Goal: Task Accomplishment & Management: Use online tool/utility

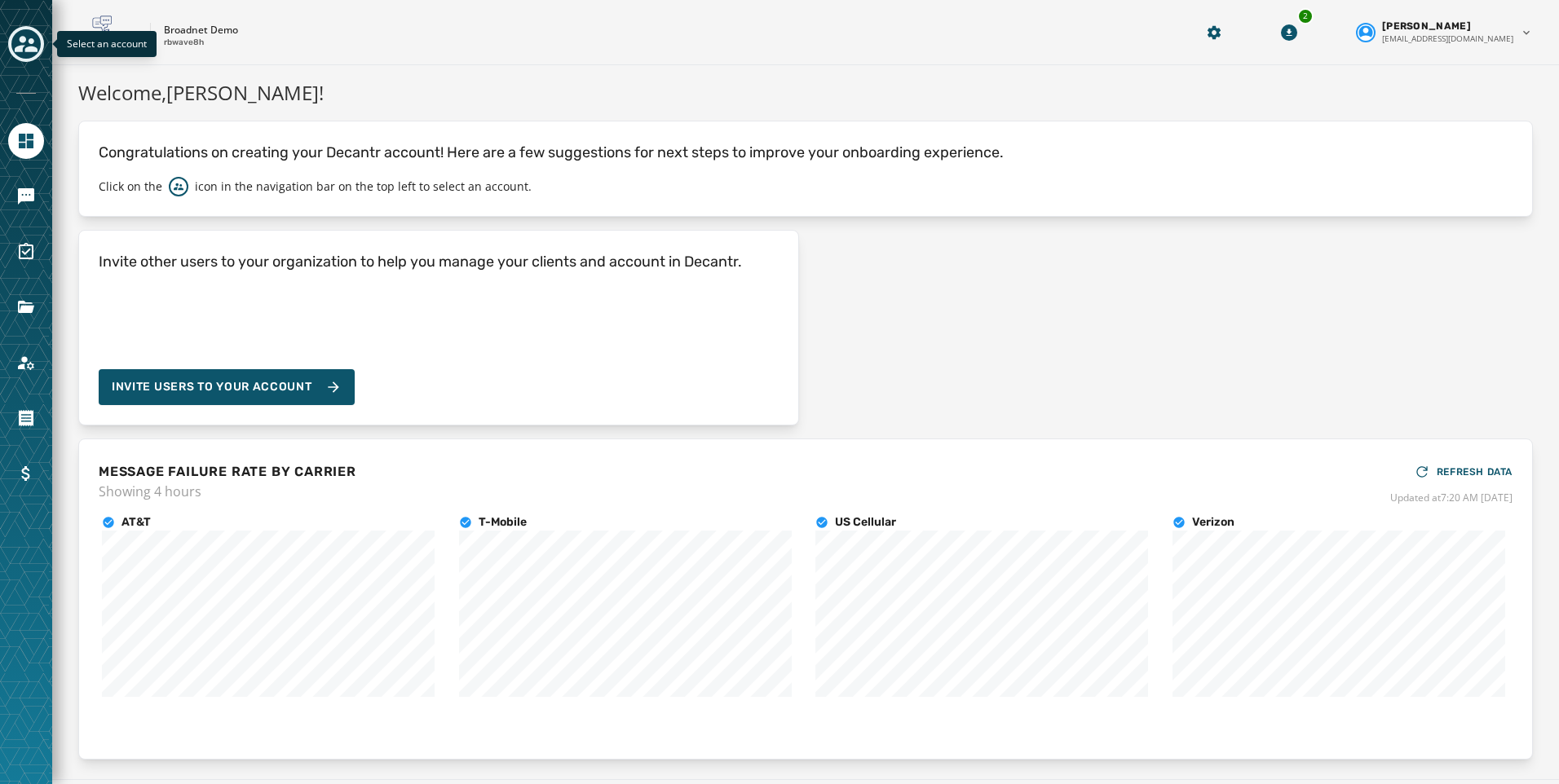
click at [12, 47] on div "Toggle account select drawer" at bounding box center [26, 43] width 29 height 29
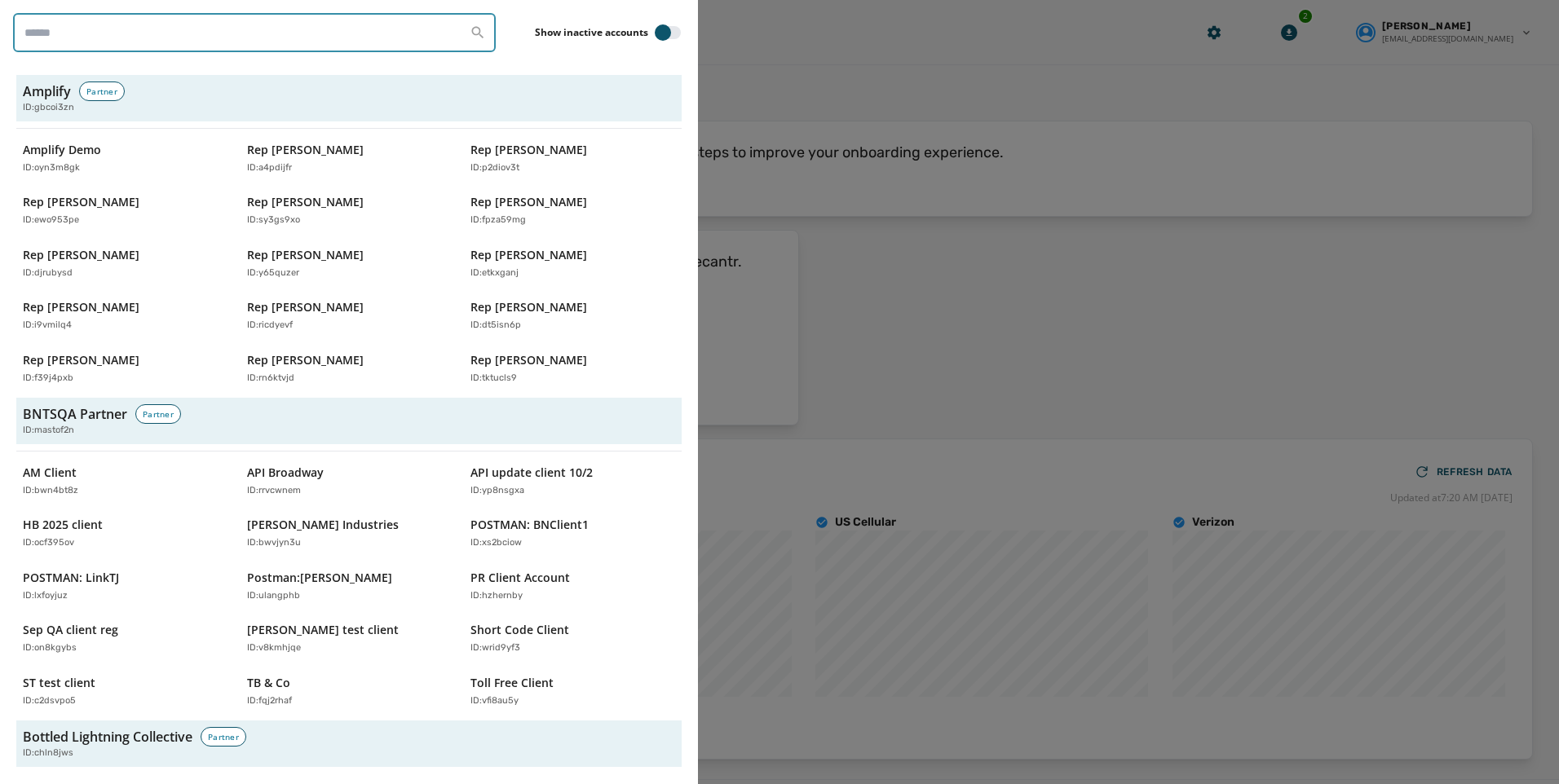
click at [132, 41] on input "search" at bounding box center [254, 32] width 482 height 39
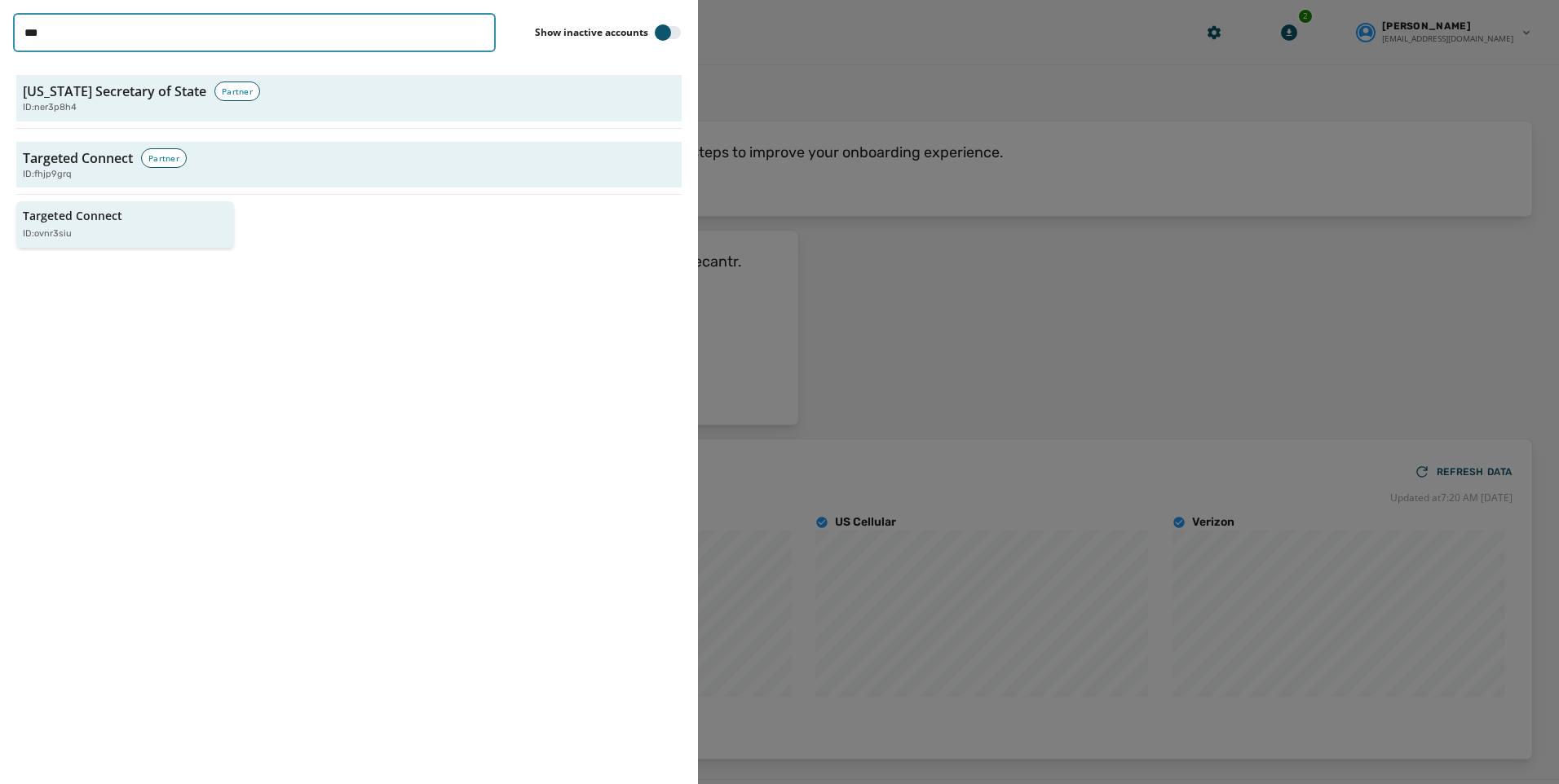
type input "***"
click at [95, 218] on p "Targeted Connect" at bounding box center [72, 217] width 99 height 17
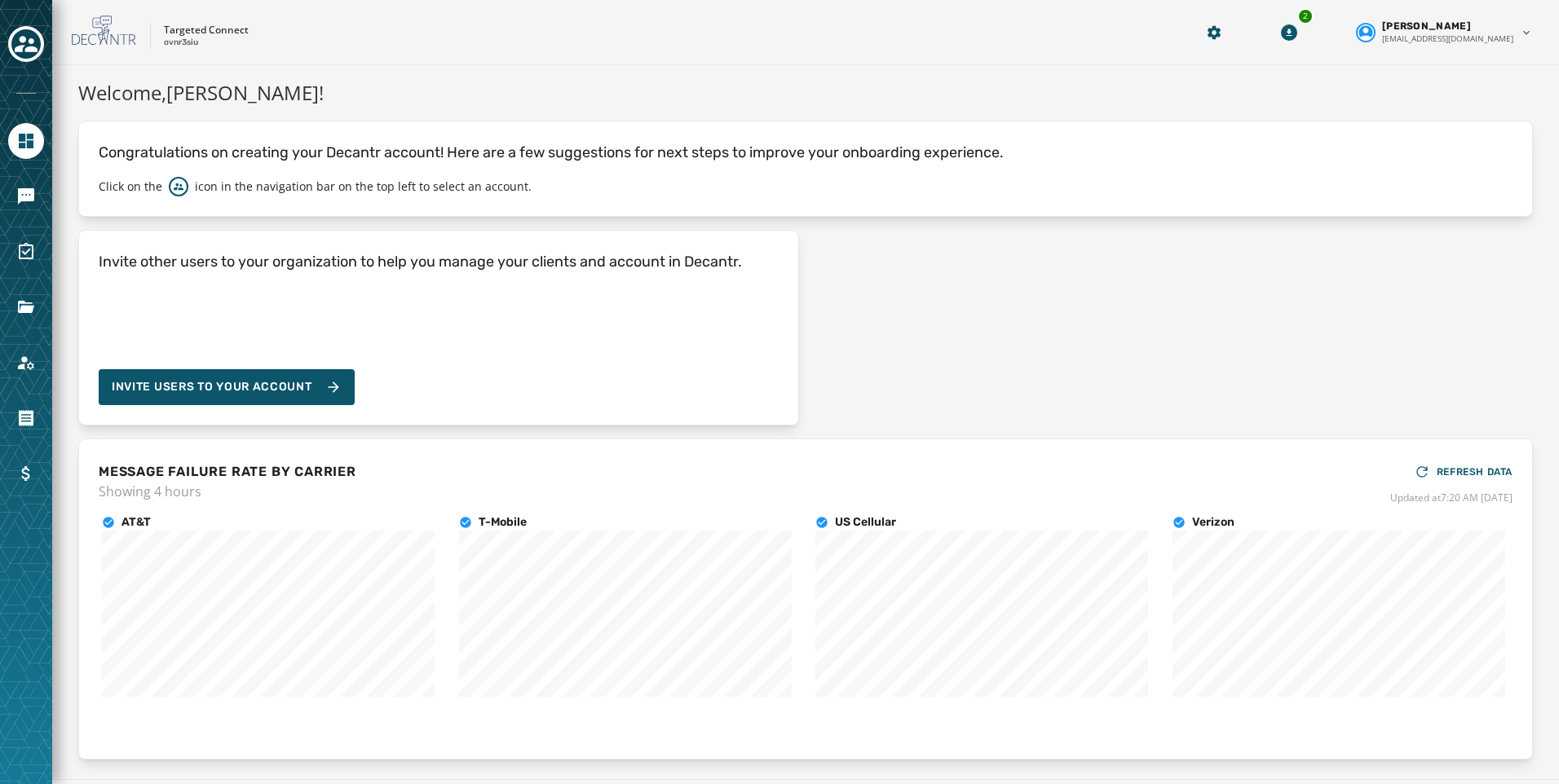
click at [7, 198] on div at bounding box center [26, 392] width 52 height 784
click at [20, 193] on icon "Navigate to Messaging" at bounding box center [27, 197] width 17 height 17
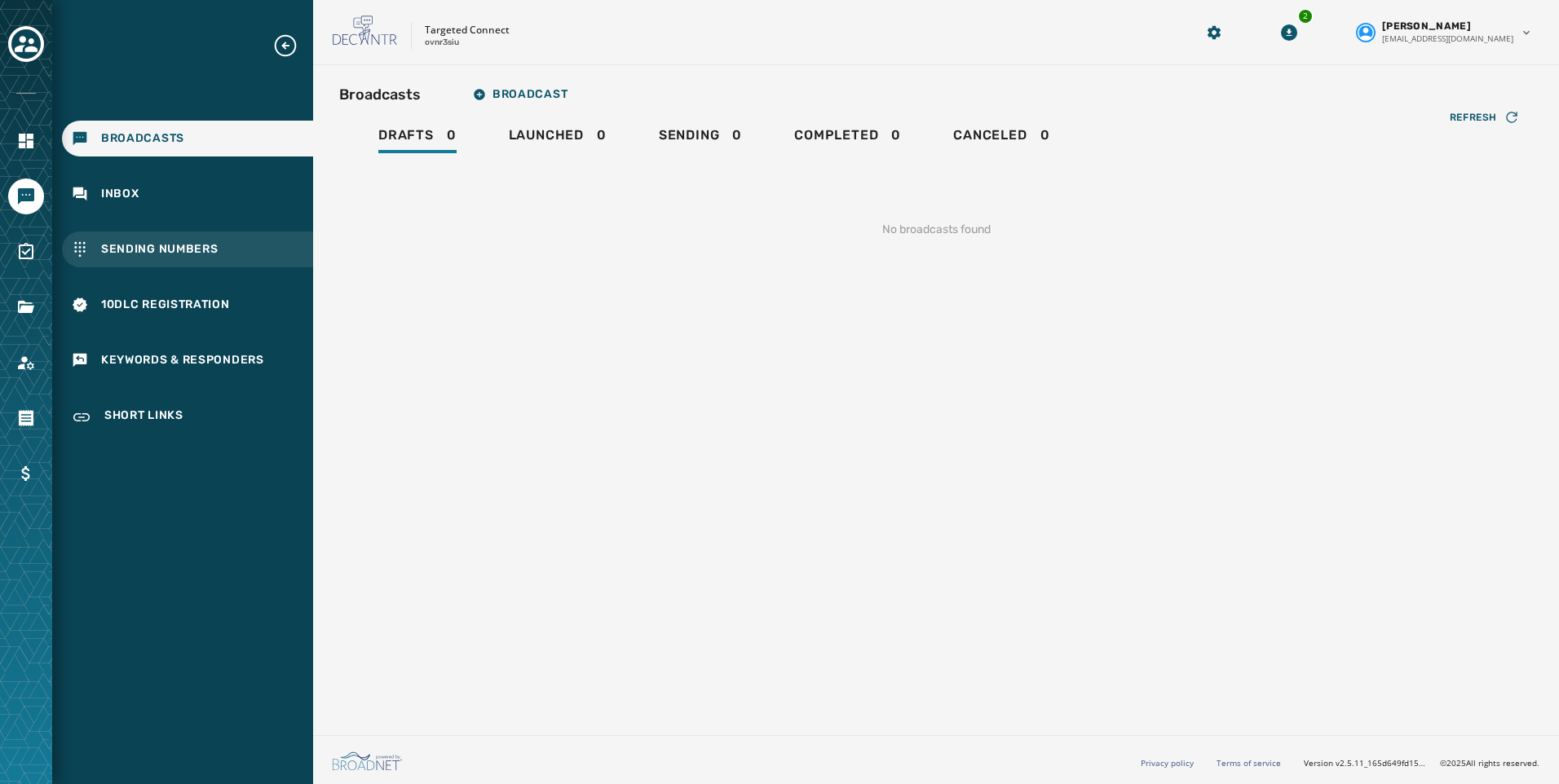
click at [185, 251] on span "Sending Numbers" at bounding box center [159, 250] width 117 height 17
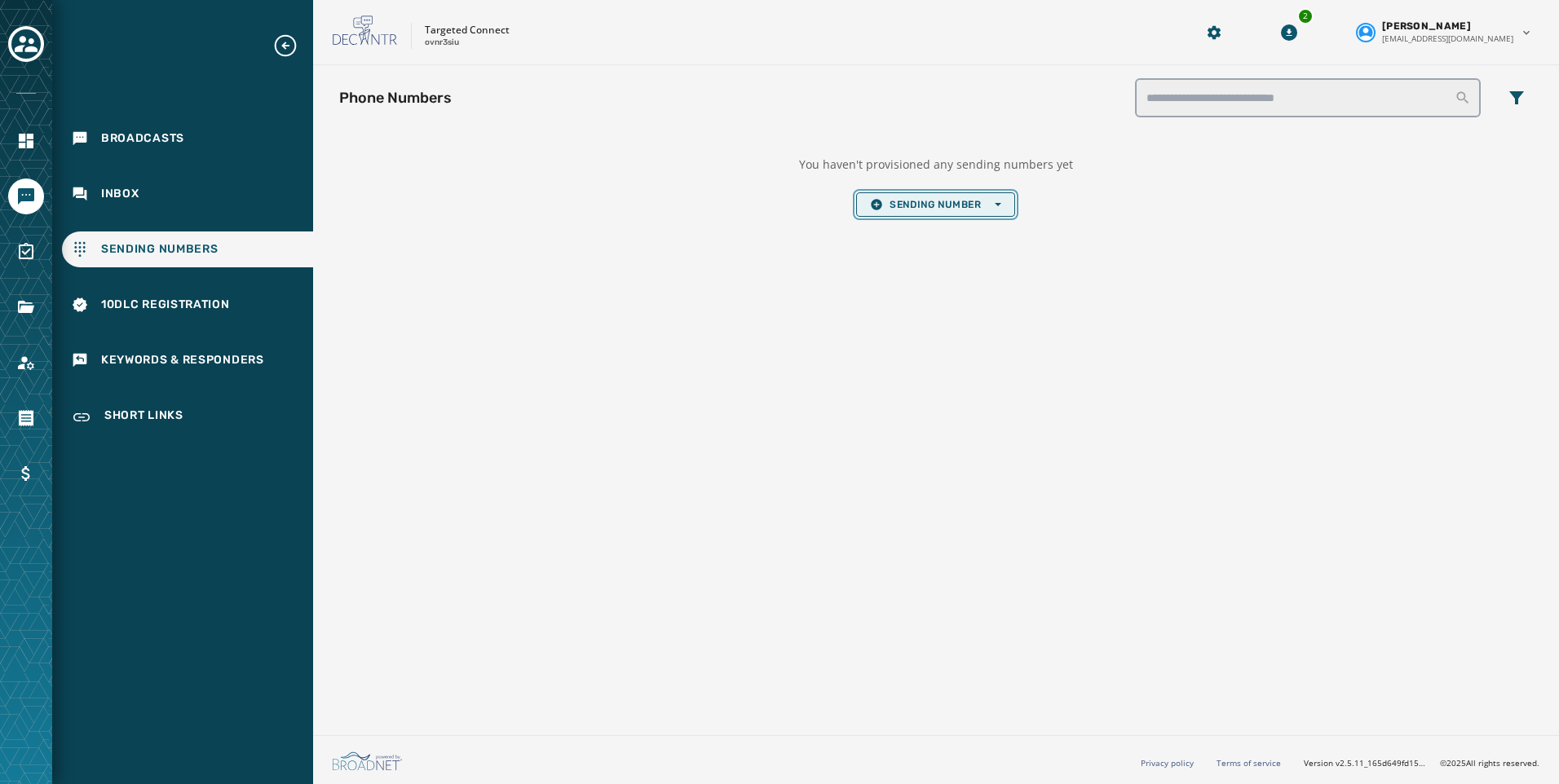
click at [947, 205] on span "Sending Number Open options" at bounding box center [935, 205] width 131 height 13
click at [975, 232] on span "Local Long Code" at bounding box center [935, 229] width 131 height 13
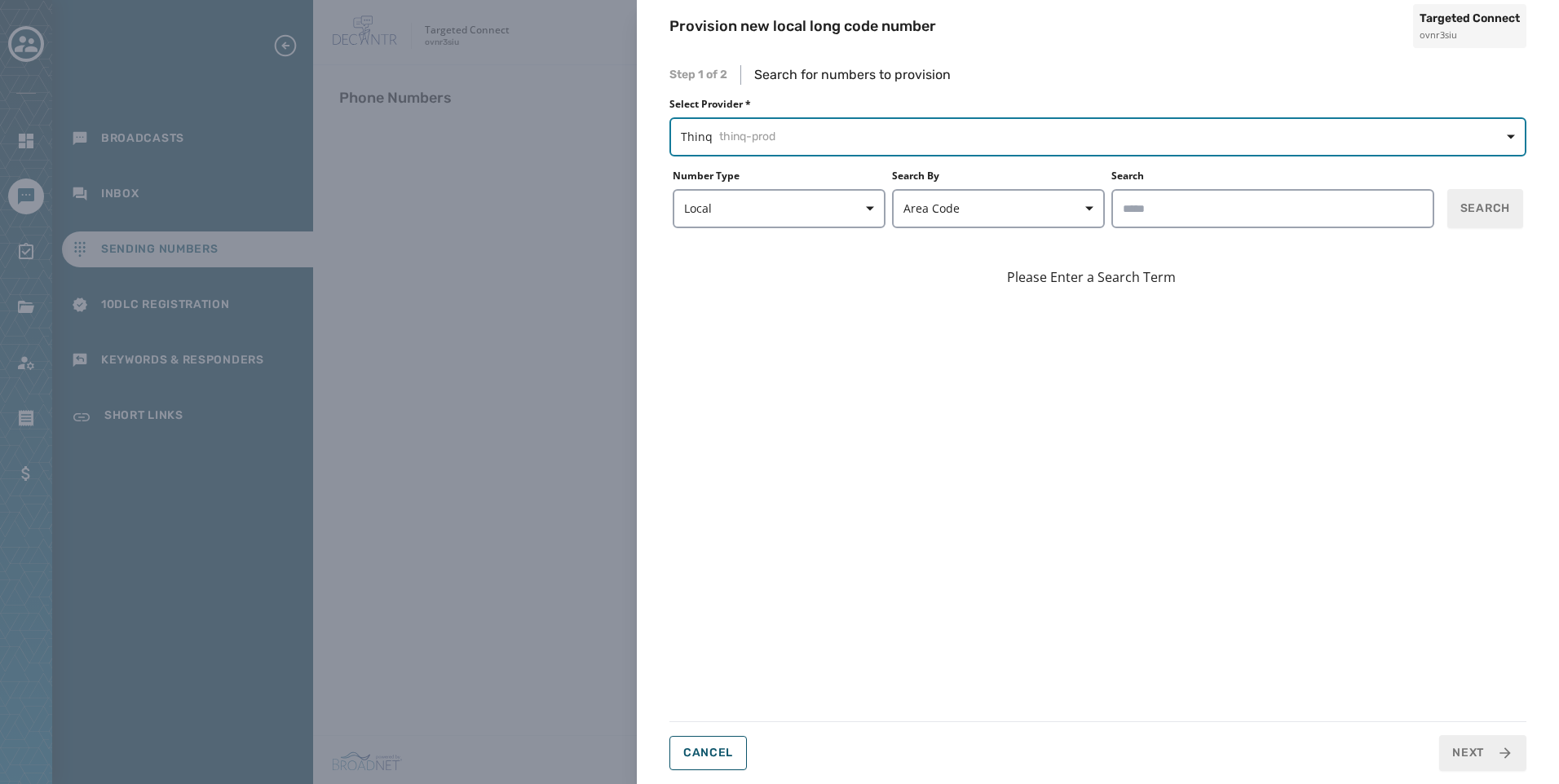
click at [981, 143] on span "Thinq thinq-prod" at bounding box center [1097, 137] width 834 height 17
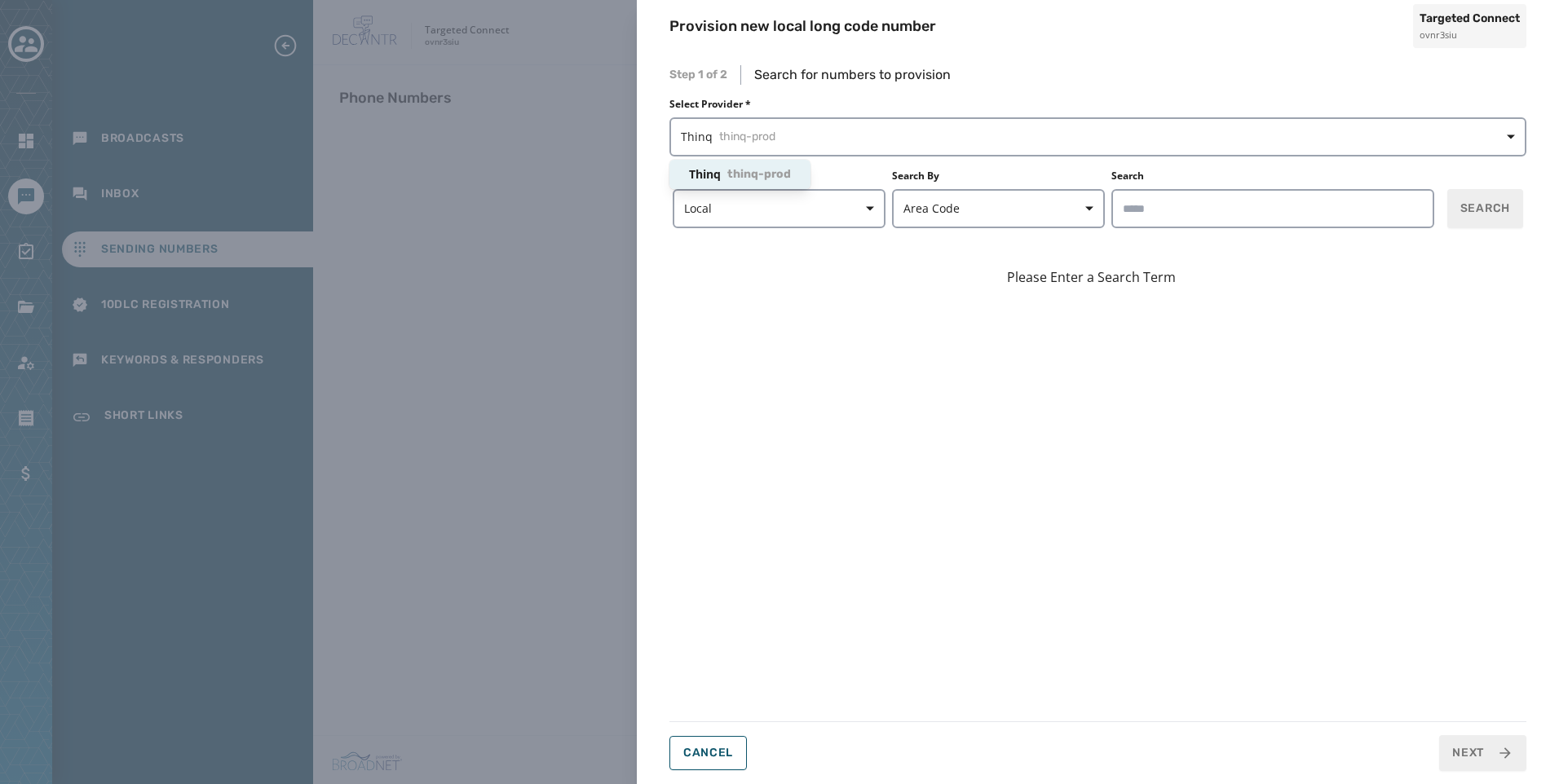
click at [1232, 201] on div "Step 1 of 2 Search for numbers to provision Select Provider * Thinq thinq-prod …" at bounding box center [1097, 417] width 857 height 706
click at [1232, 201] on input "Search" at bounding box center [1272, 208] width 322 height 39
type input "*****"
click at [1487, 220] on button "Search" at bounding box center [1485, 208] width 76 height 39
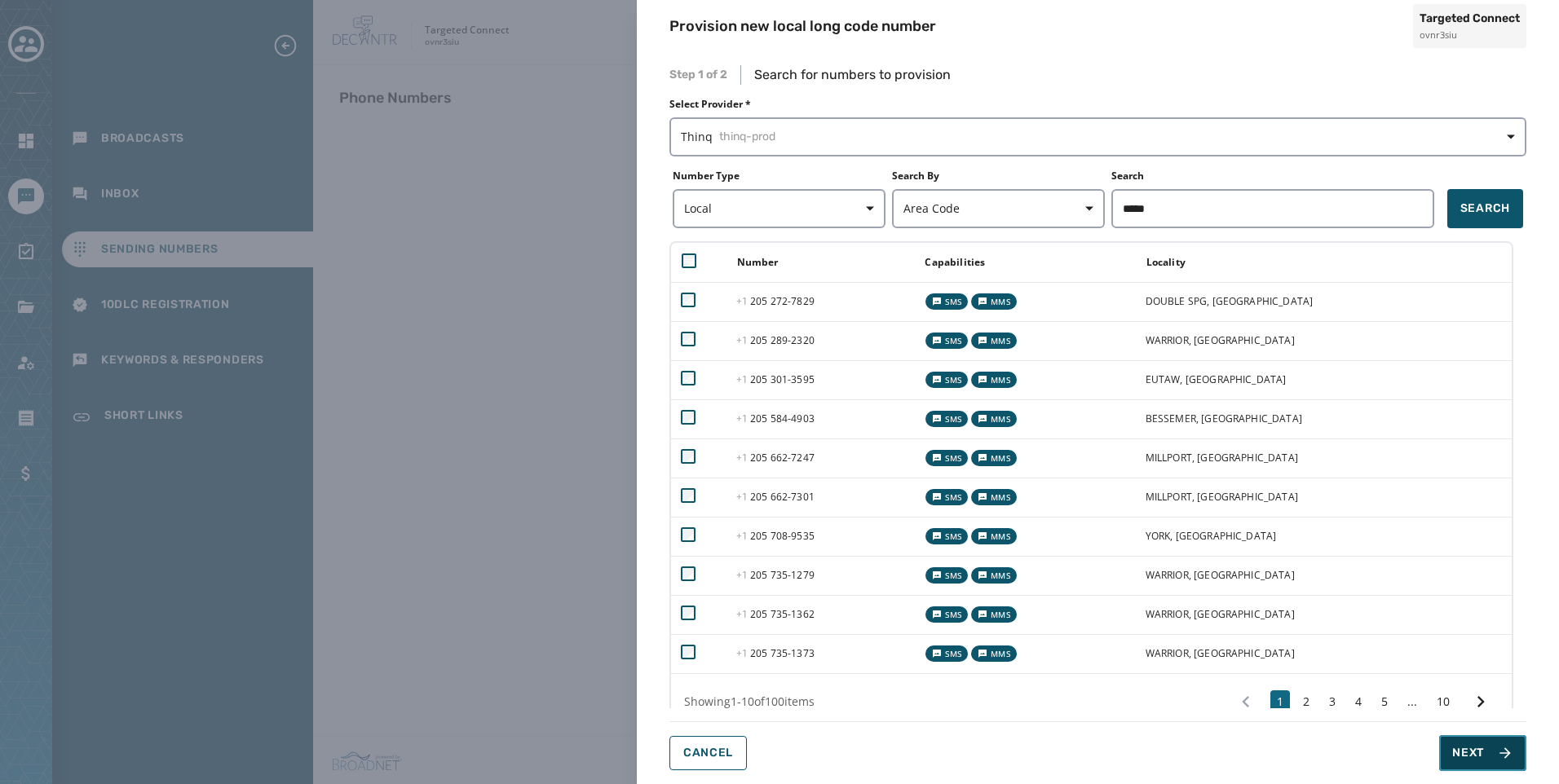
click at [1492, 757] on span "Next" at bounding box center [1482, 753] width 61 height 17
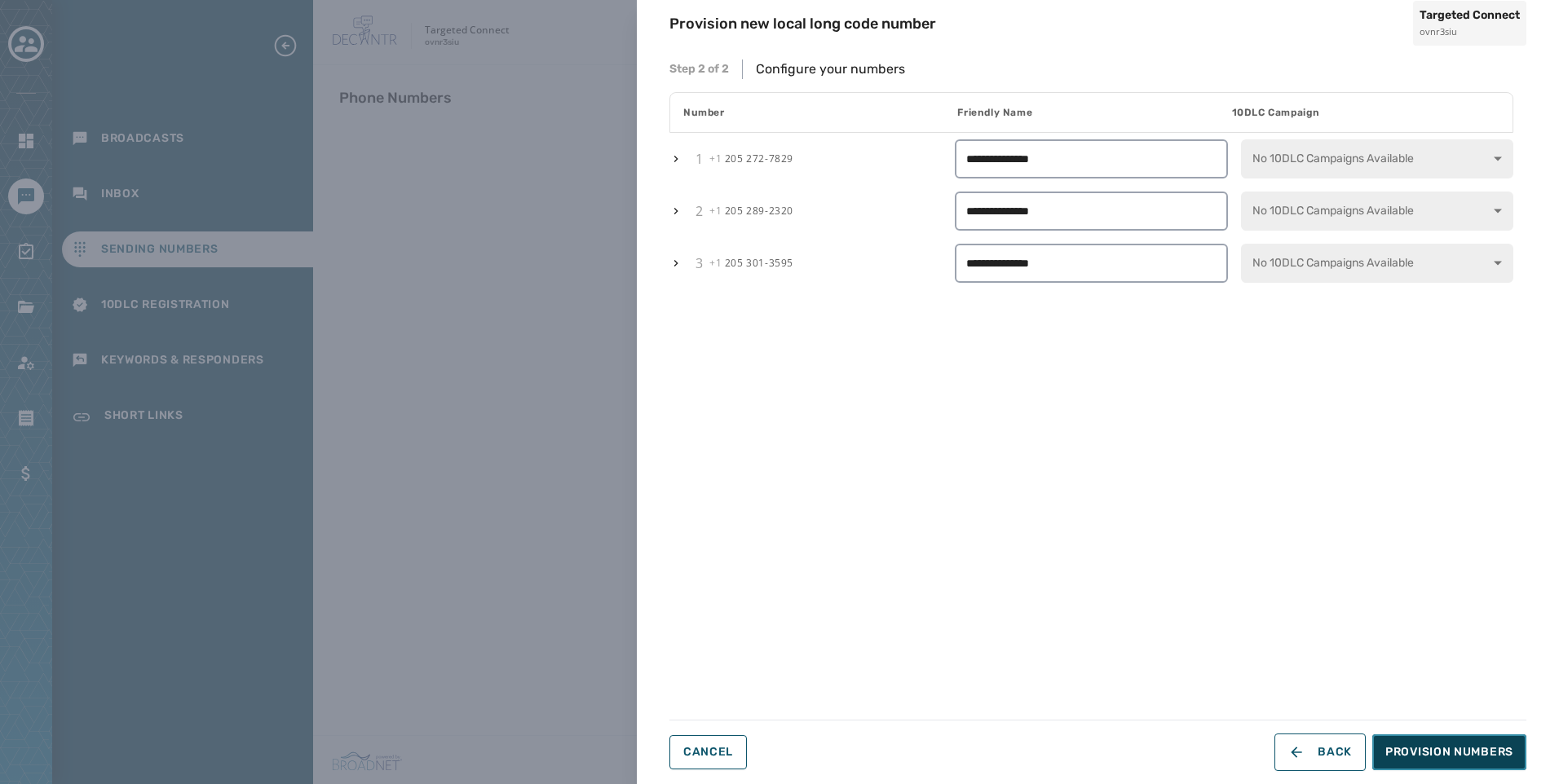
click at [1492, 757] on span "Provision Numbers" at bounding box center [1449, 752] width 128 height 17
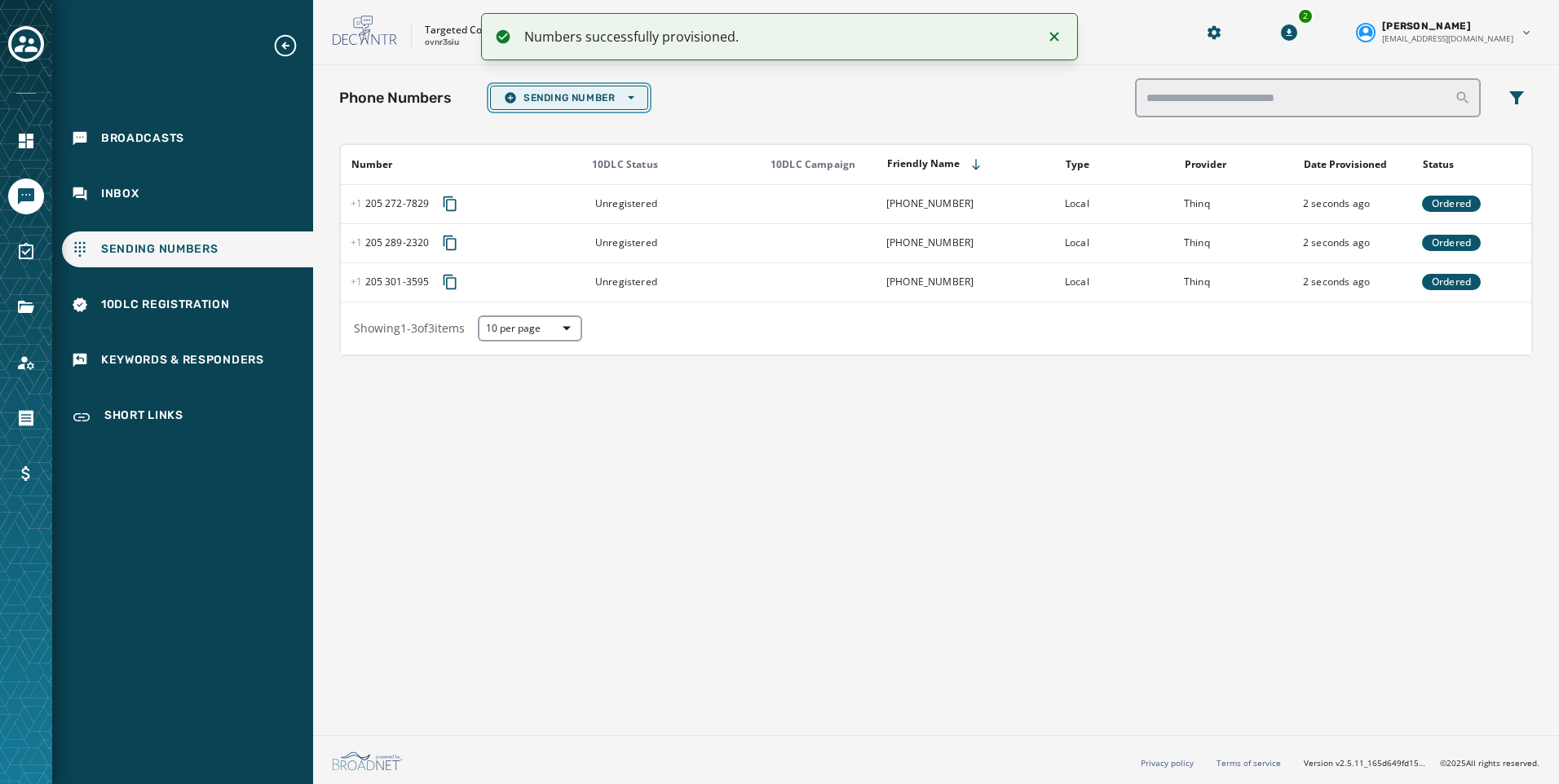
click at [568, 103] on span "Sending Number Open options" at bounding box center [569, 98] width 131 height 13
click at [591, 122] on span "Local Long Code" at bounding box center [569, 122] width 131 height 13
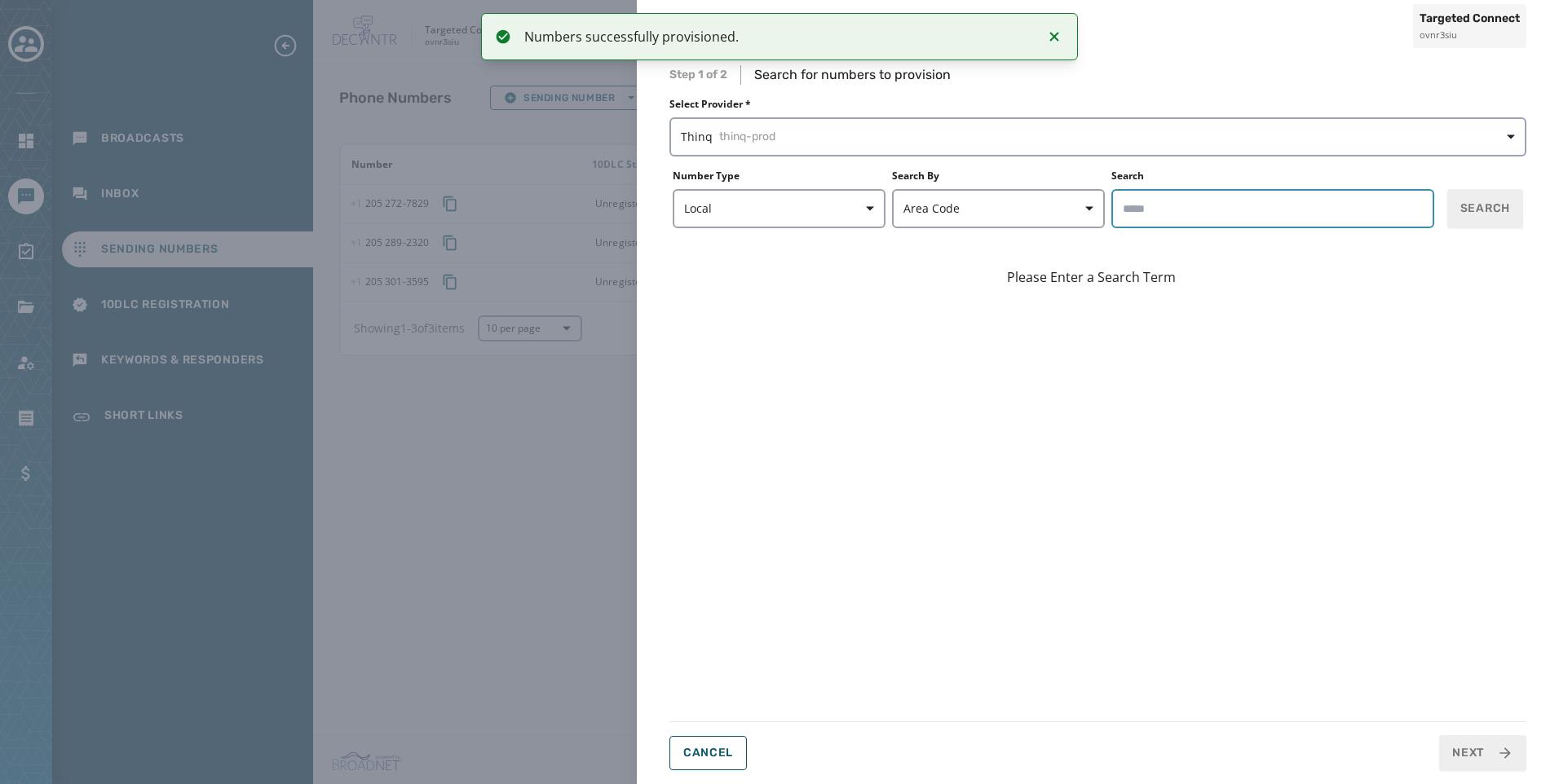
click at [1285, 208] on input "Search" at bounding box center [1272, 208] width 322 height 39
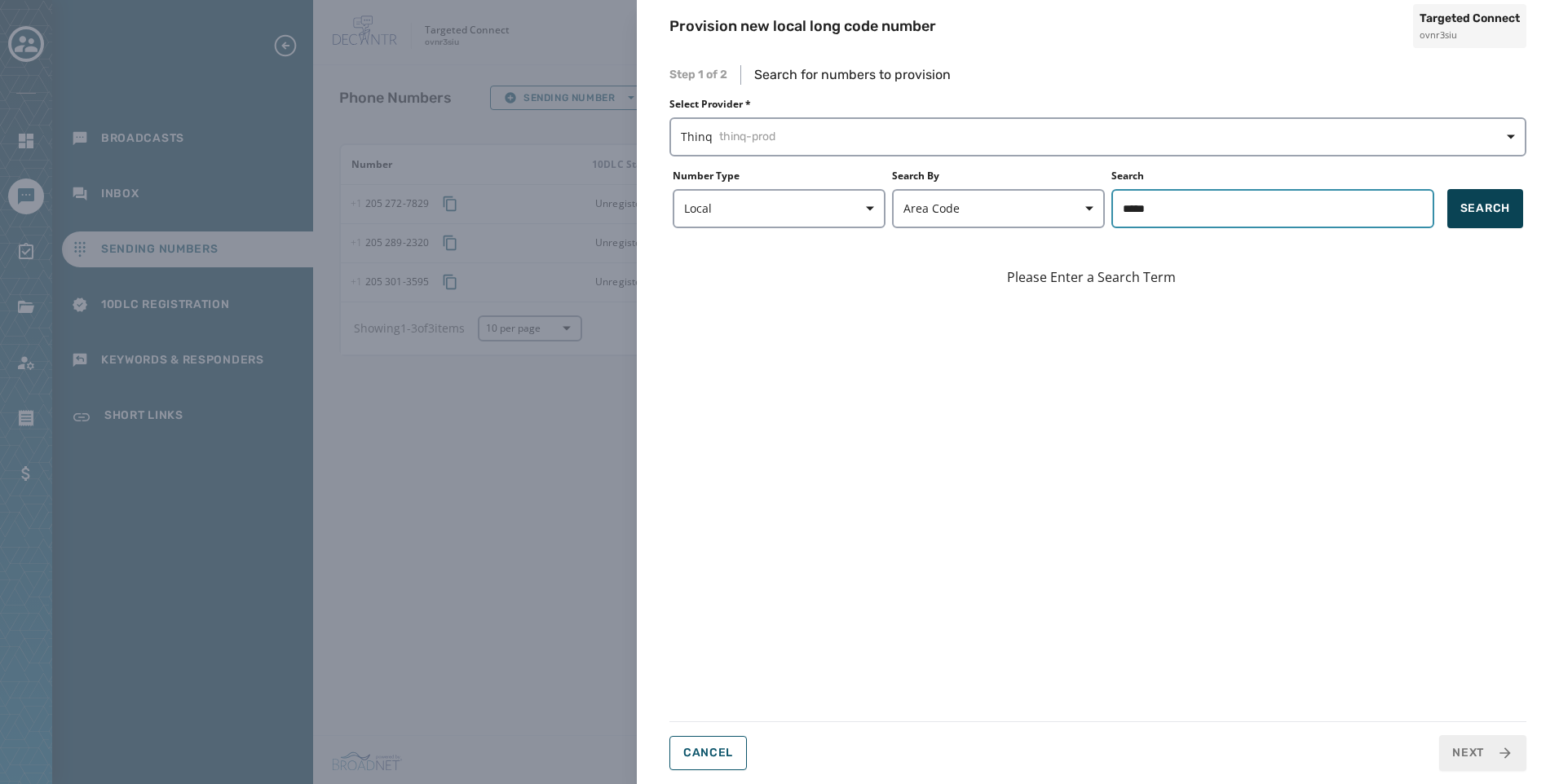
type input "*****"
click at [1480, 213] on span "Search" at bounding box center [1485, 209] width 50 height 17
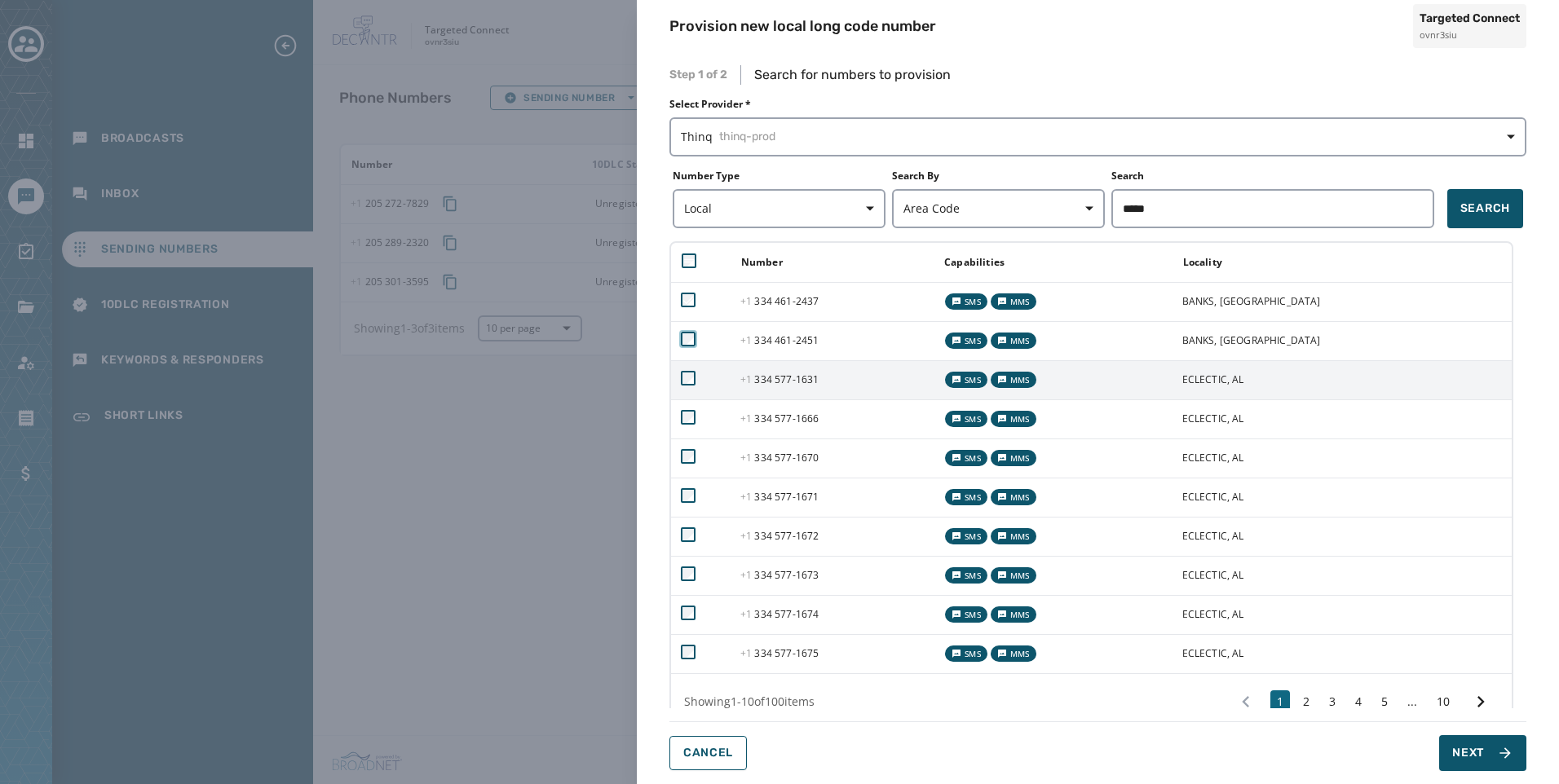
click at [691, 347] on td at bounding box center [700, 341] width 59 height 39
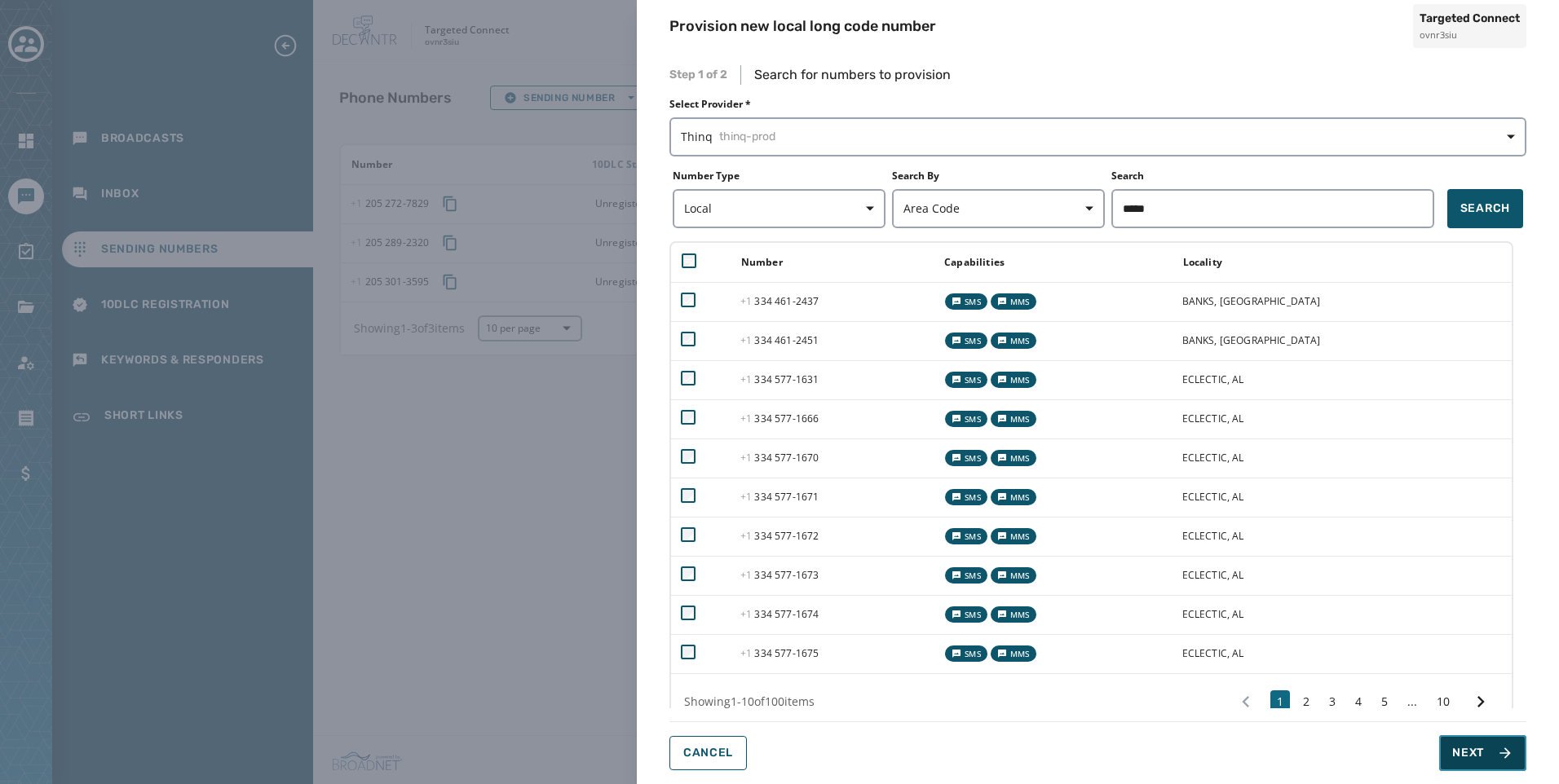
click at [1497, 761] on span "Next" at bounding box center [1482, 753] width 61 height 17
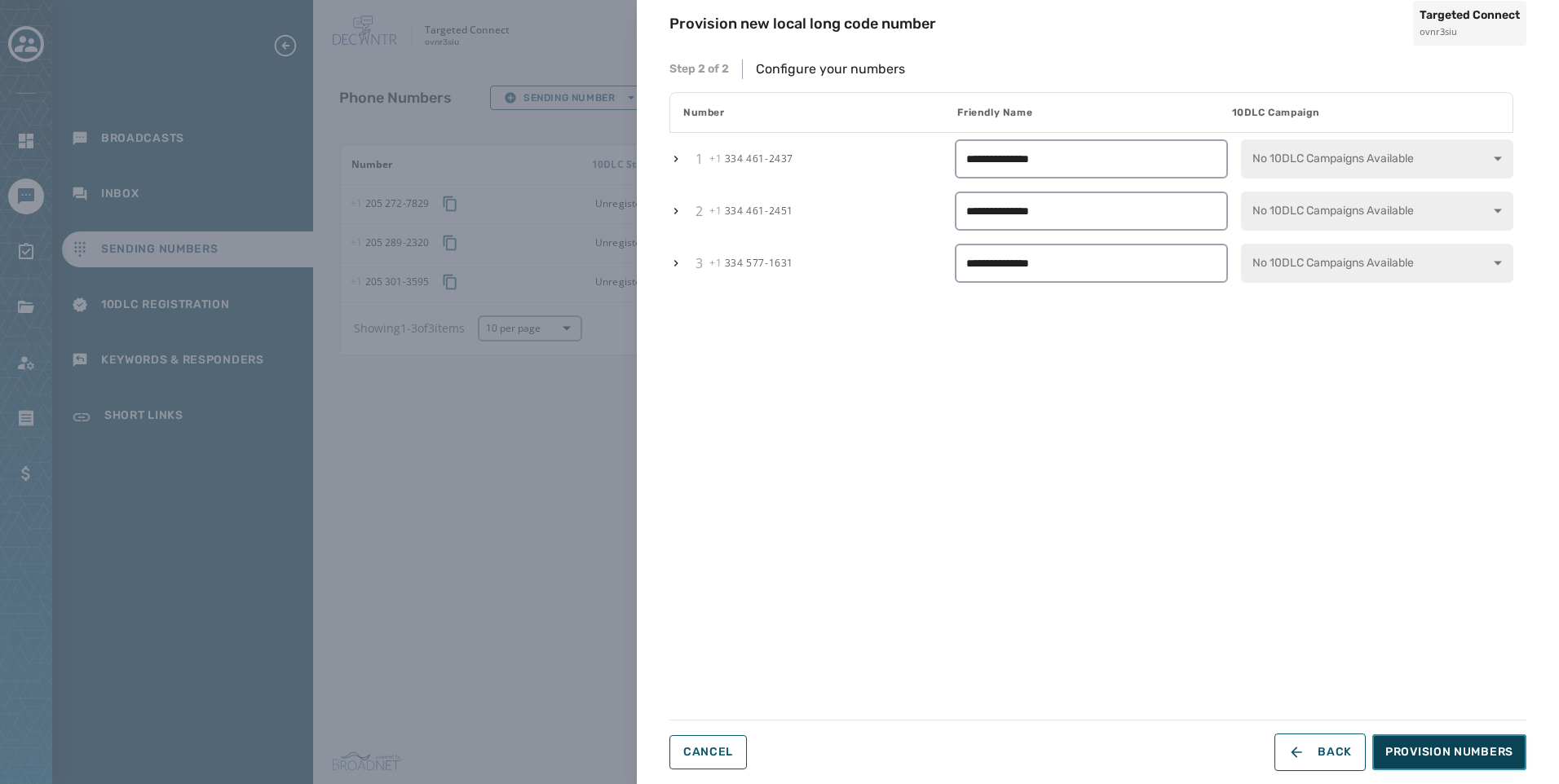
click at [1482, 737] on button "Provision Numbers" at bounding box center [1449, 752] width 154 height 36
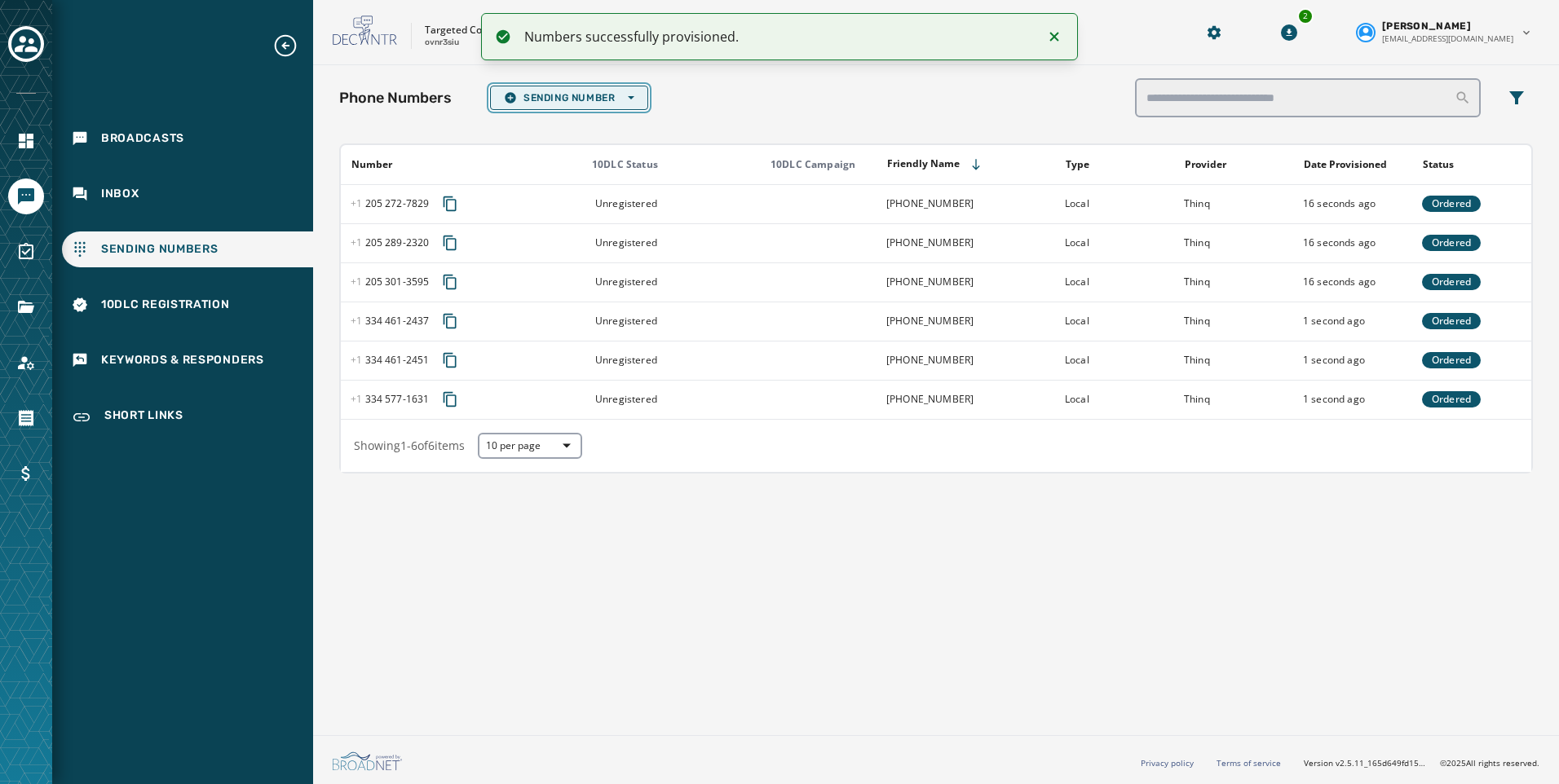
click at [550, 103] on span "Sending Number Open options" at bounding box center [569, 98] width 131 height 13
click at [576, 125] on span "Local Long Code" at bounding box center [569, 122] width 131 height 13
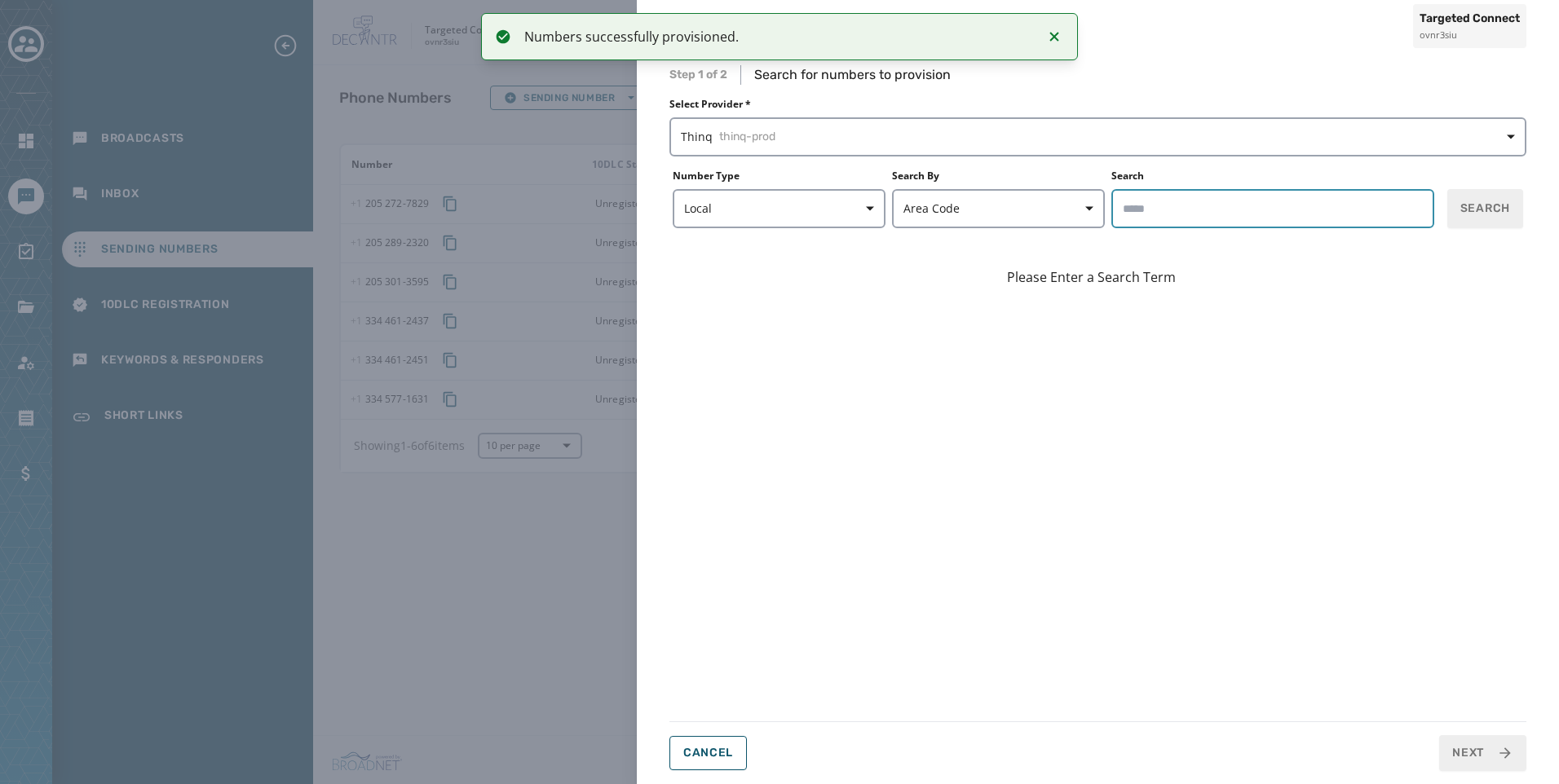
drag, startPoint x: 1157, startPoint y: 217, endPoint x: 1142, endPoint y: 268, distance: 53.2
click at [1157, 217] on input "Search" at bounding box center [1272, 208] width 322 height 39
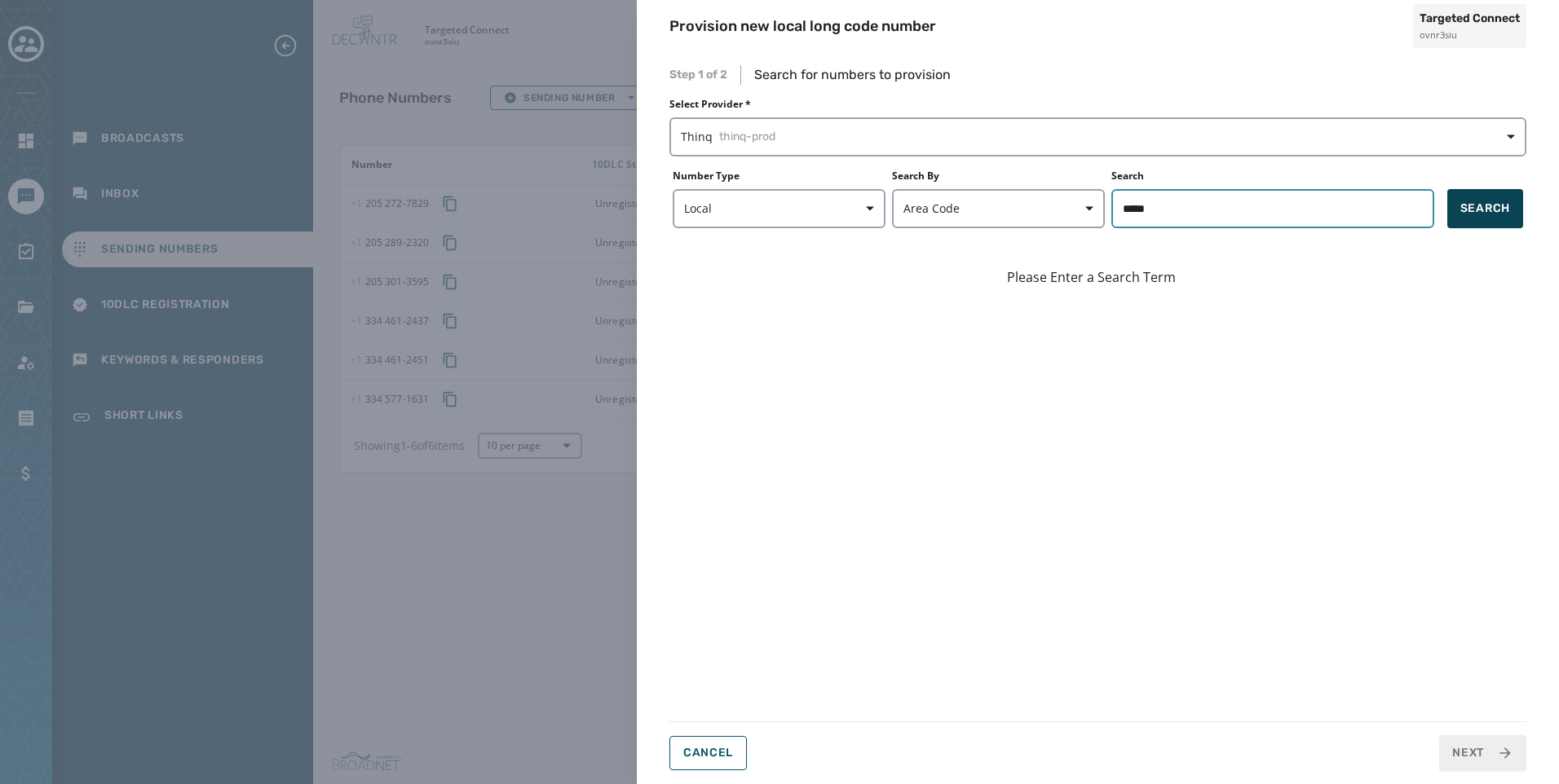
type input "*****"
click at [1477, 208] on span "Search" at bounding box center [1485, 209] width 50 height 17
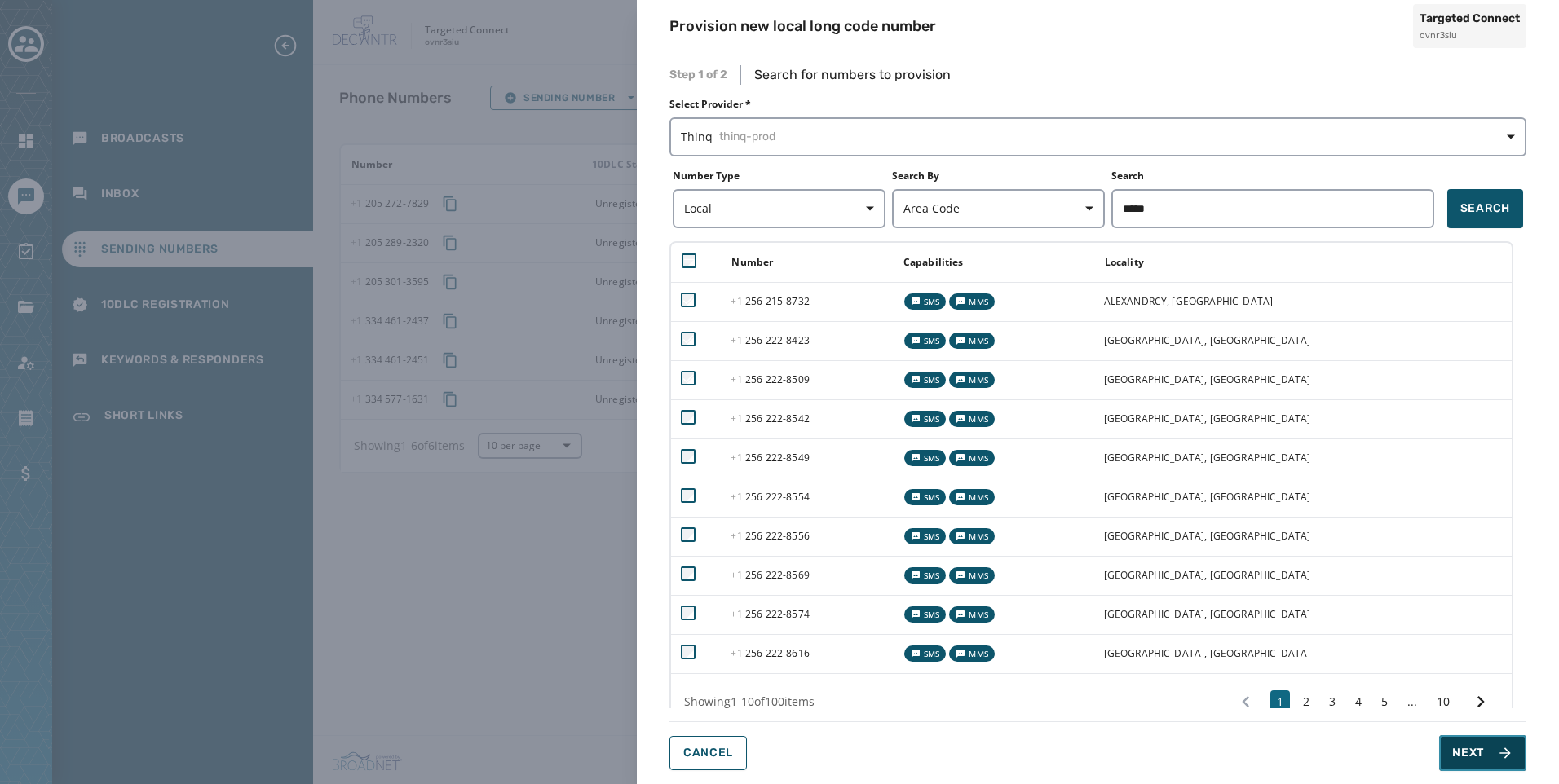
click at [1492, 745] on button "Next" at bounding box center [1482, 753] width 87 height 36
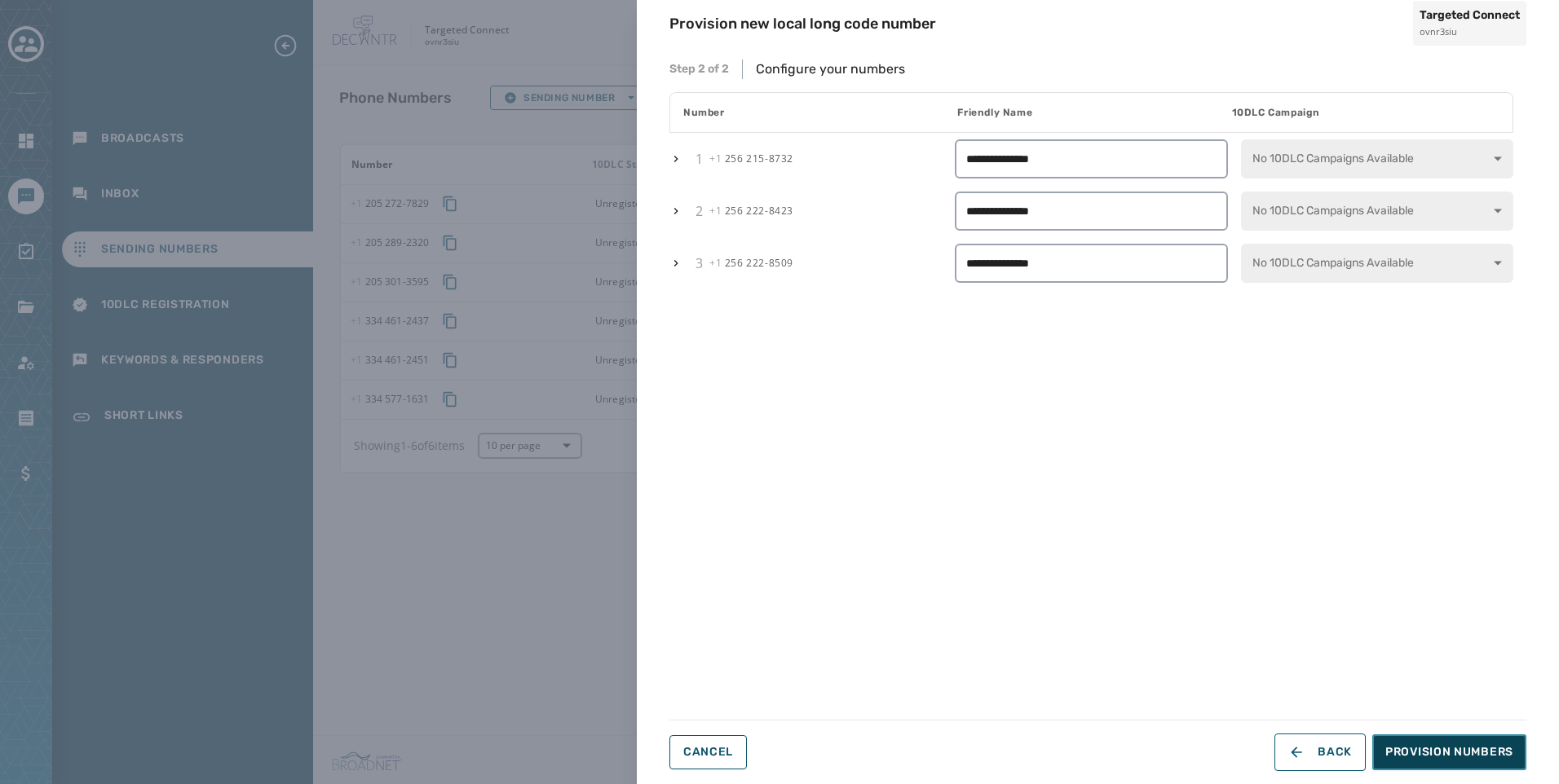
click at [1488, 742] on button "Provision Numbers" at bounding box center [1449, 752] width 154 height 36
